Goal: Information Seeking & Learning: Learn about a topic

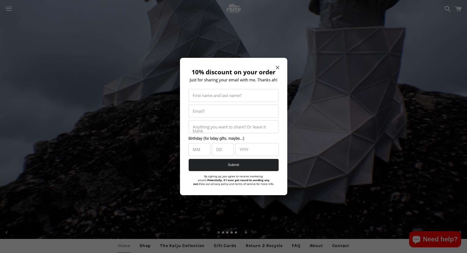
click at [275, 65] on div "10% discount on your order Just for sharing your email with me. Thanks ah! Firs…" at bounding box center [233, 126] width 107 height 137
click at [278, 66] on icon "Close modal" at bounding box center [277, 67] width 3 height 3
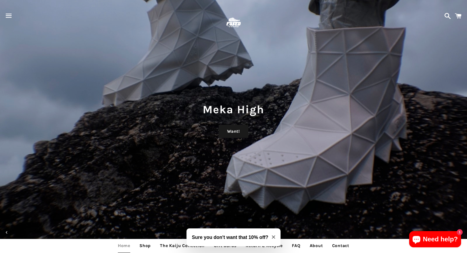
click at [235, 23] on img at bounding box center [233, 23] width 18 height 18
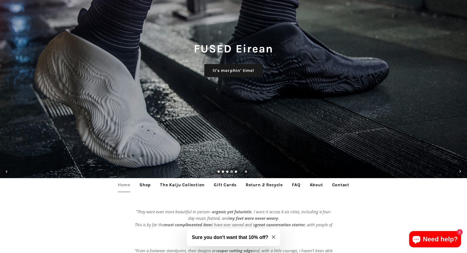
scroll to position [72, 0]
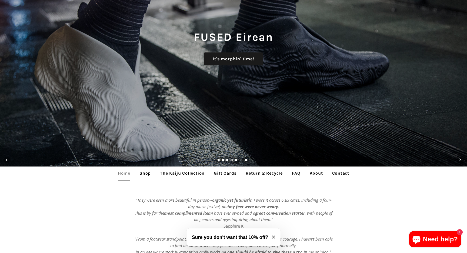
click at [294, 173] on link "FAQ" at bounding box center [296, 173] width 16 height 14
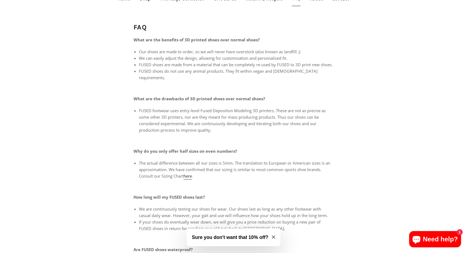
scroll to position [24, 0]
click at [123, 72] on main "FAQ What are the benefits of 3D printed shoes over normal shoes? Our shoes are …" at bounding box center [233, 194] width 467 height 374
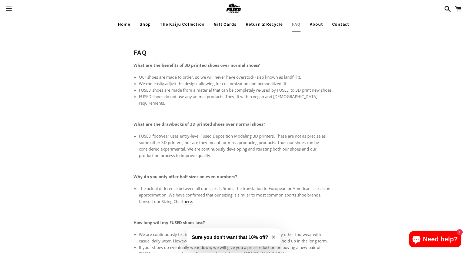
scroll to position [0, 0]
